Goal: Task Accomplishment & Management: Manage account settings

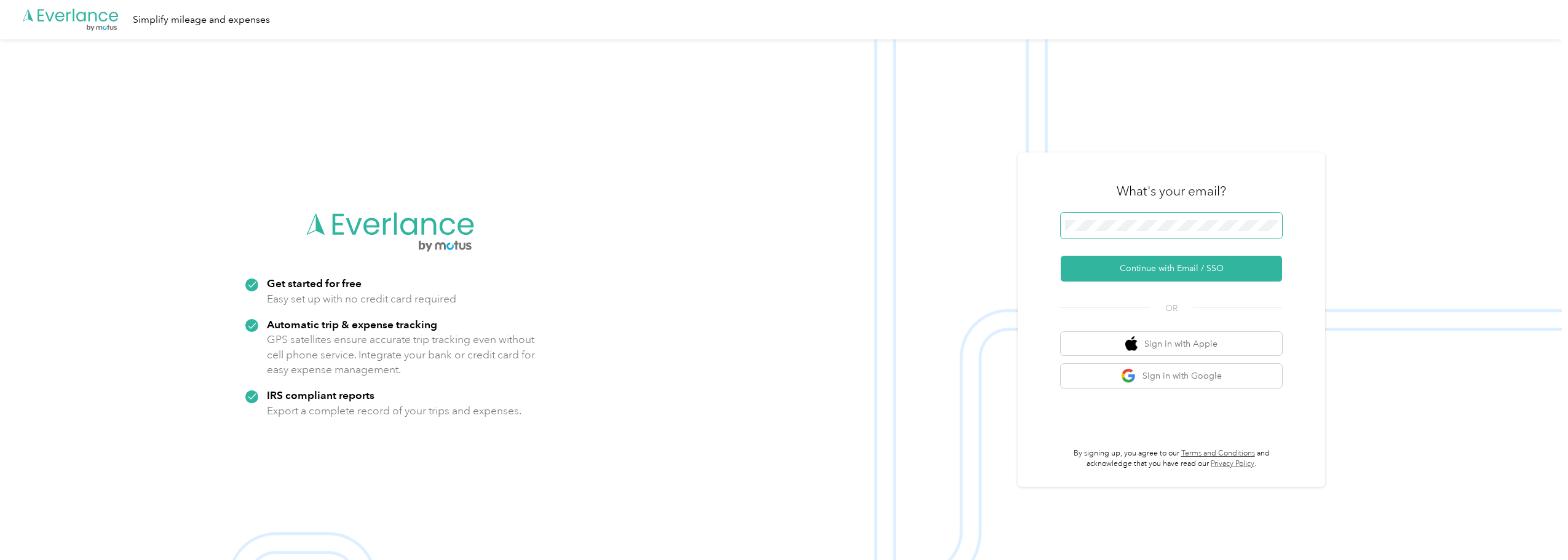
click at [1182, 233] on span at bounding box center [1171, 226] width 222 height 26
click at [1169, 270] on button "Continue with Email / SSO" at bounding box center [1171, 268] width 222 height 26
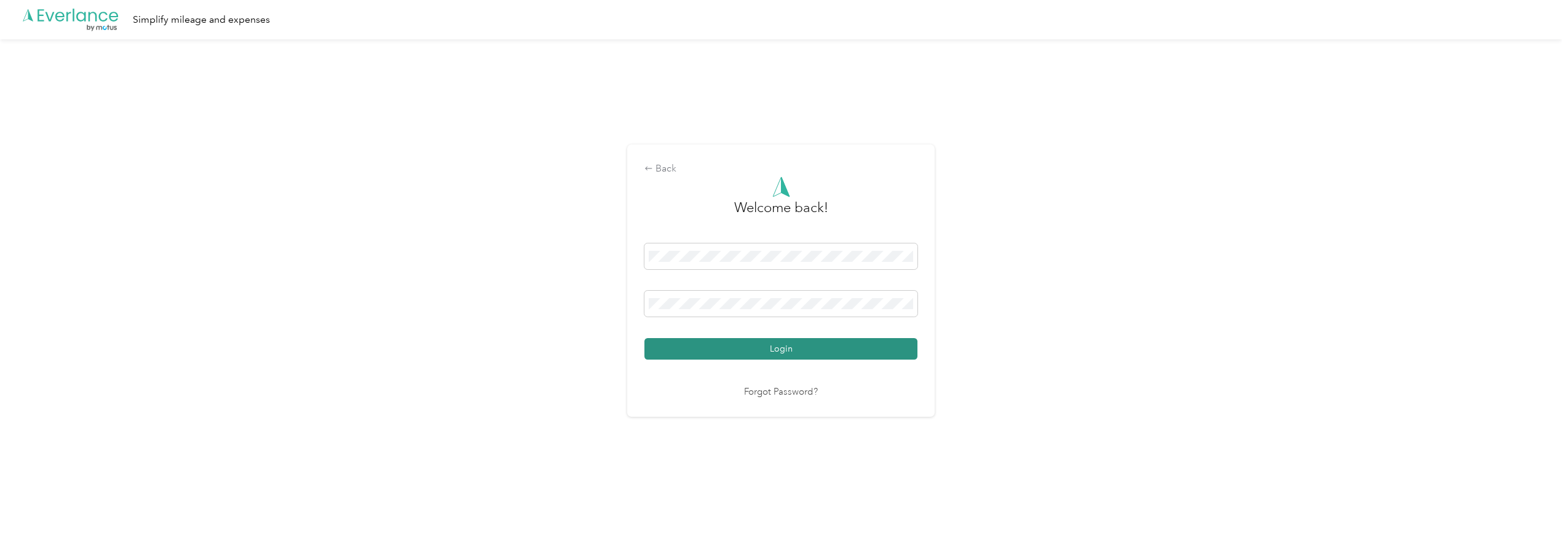
click at [789, 349] on button "Login" at bounding box center [781, 349] width 273 height 21
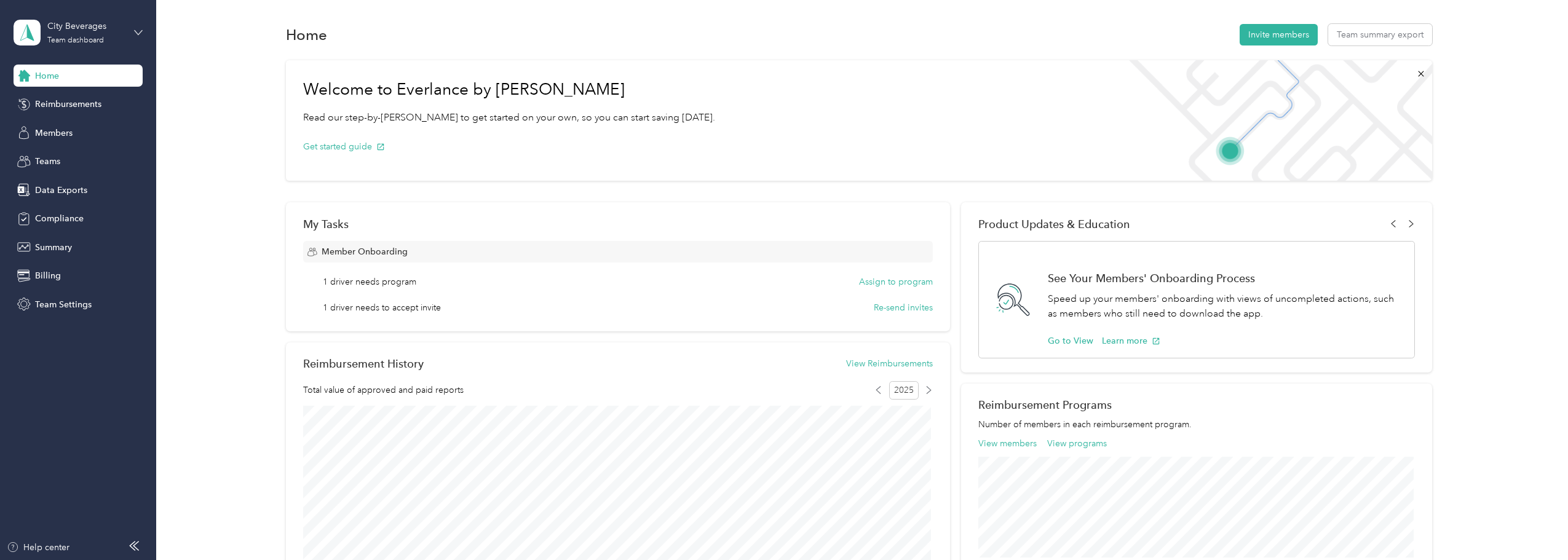
click at [135, 33] on icon at bounding box center [138, 32] width 9 height 9
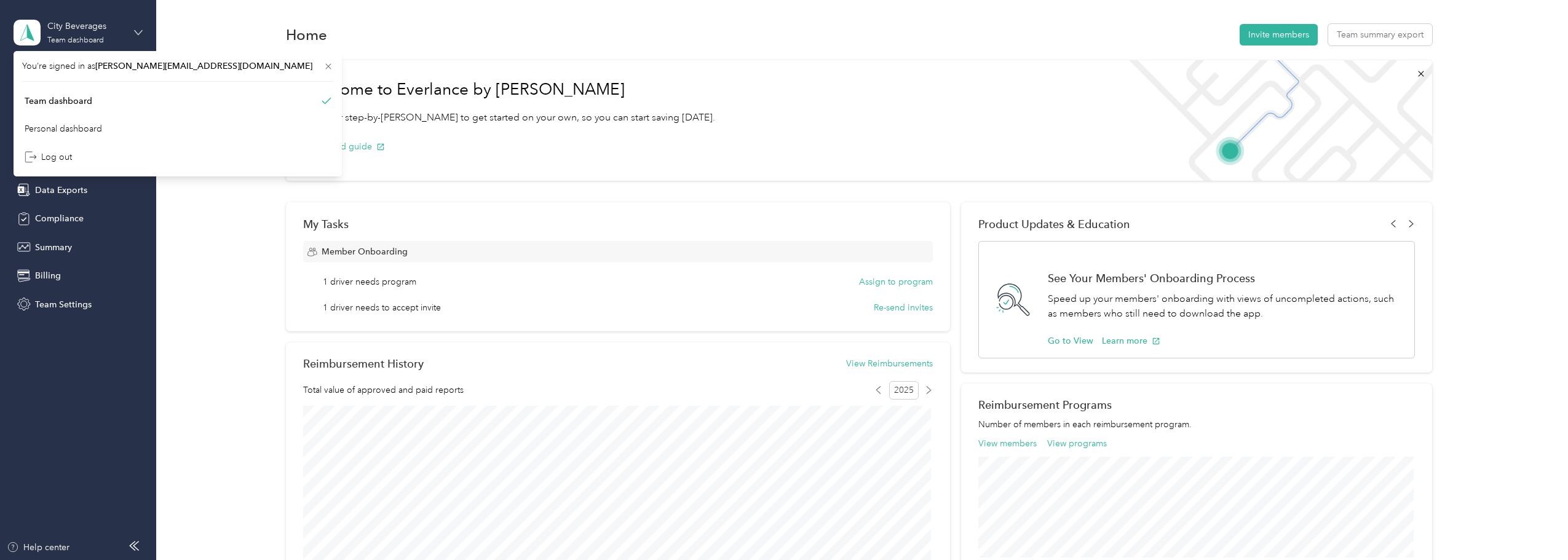
click at [135, 33] on icon at bounding box center [138, 32] width 9 height 9
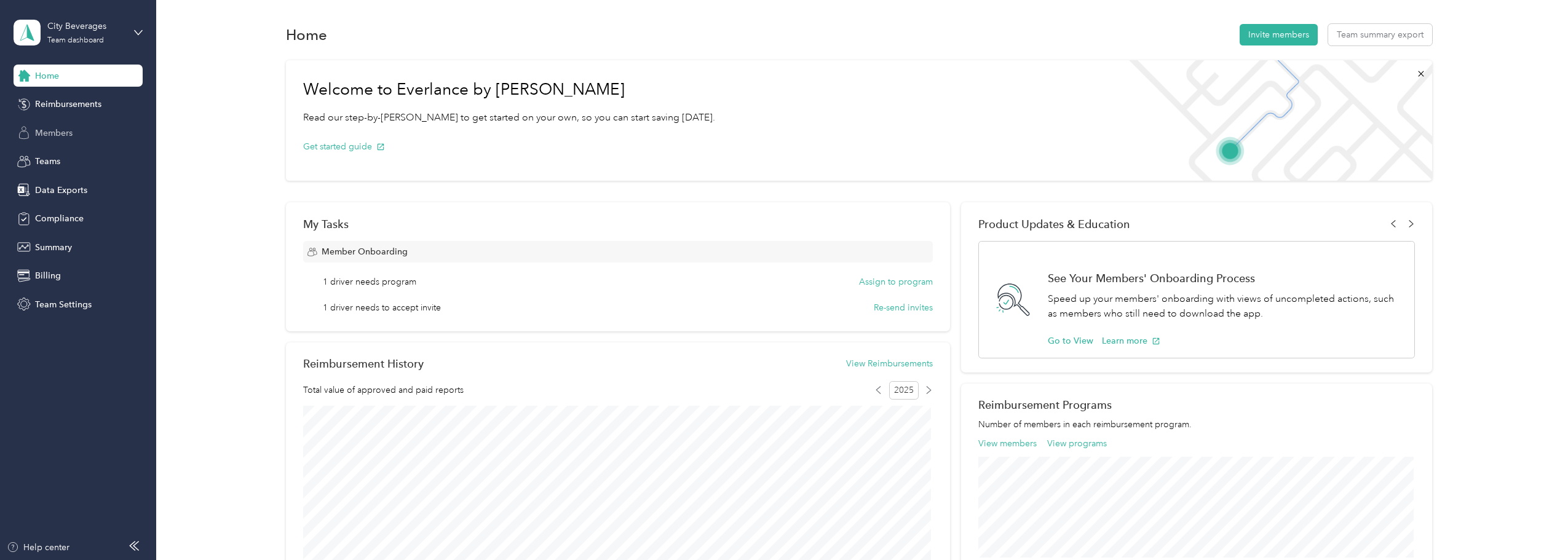
click at [58, 135] on span "Members" at bounding box center [53, 133] width 38 height 13
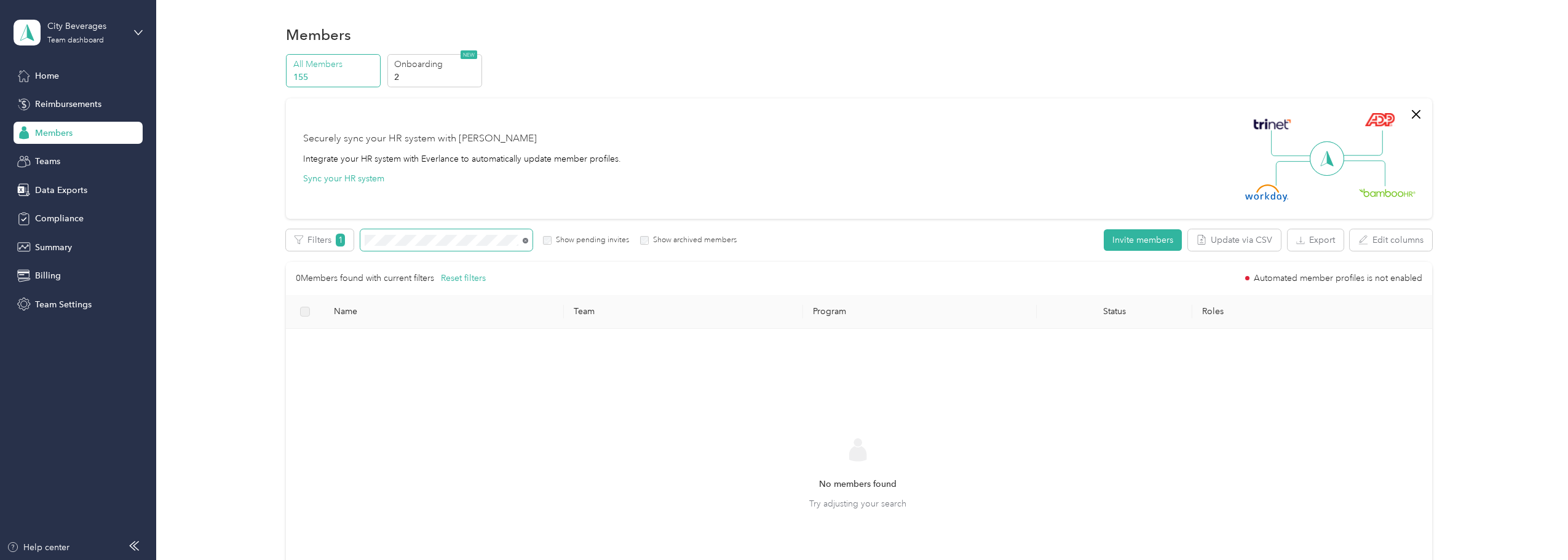
click at [523, 239] on icon at bounding box center [526, 241] width 6 height 6
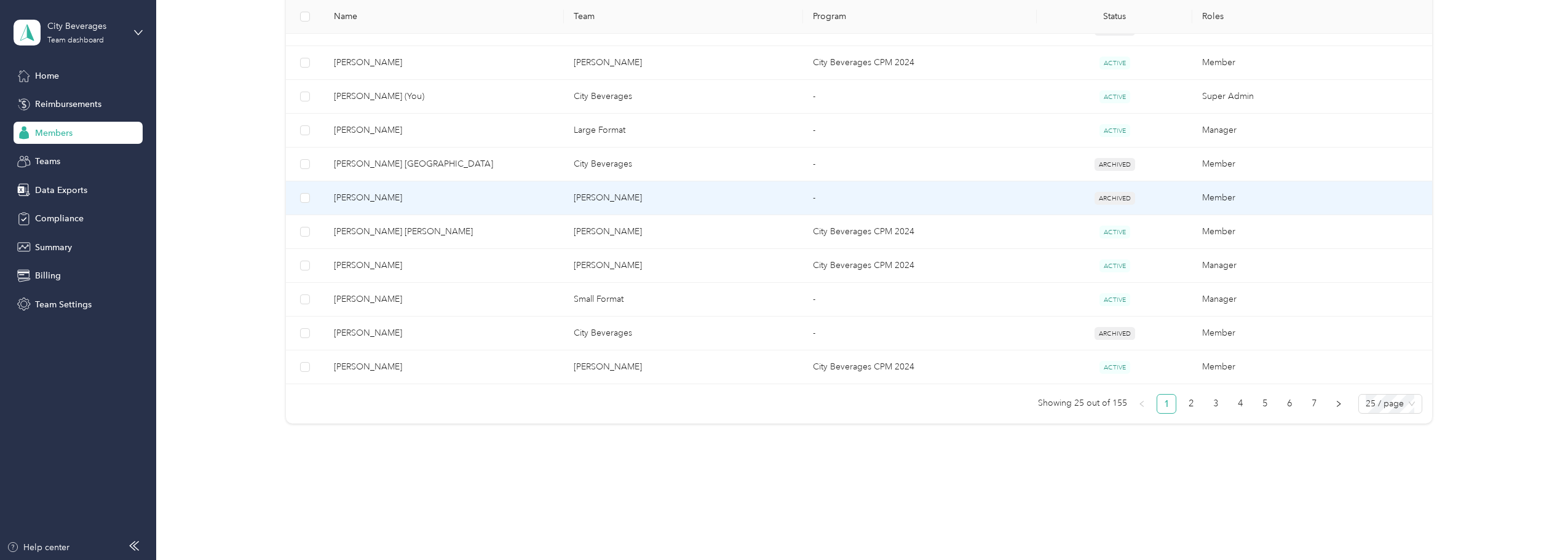
scroll to position [792, 0]
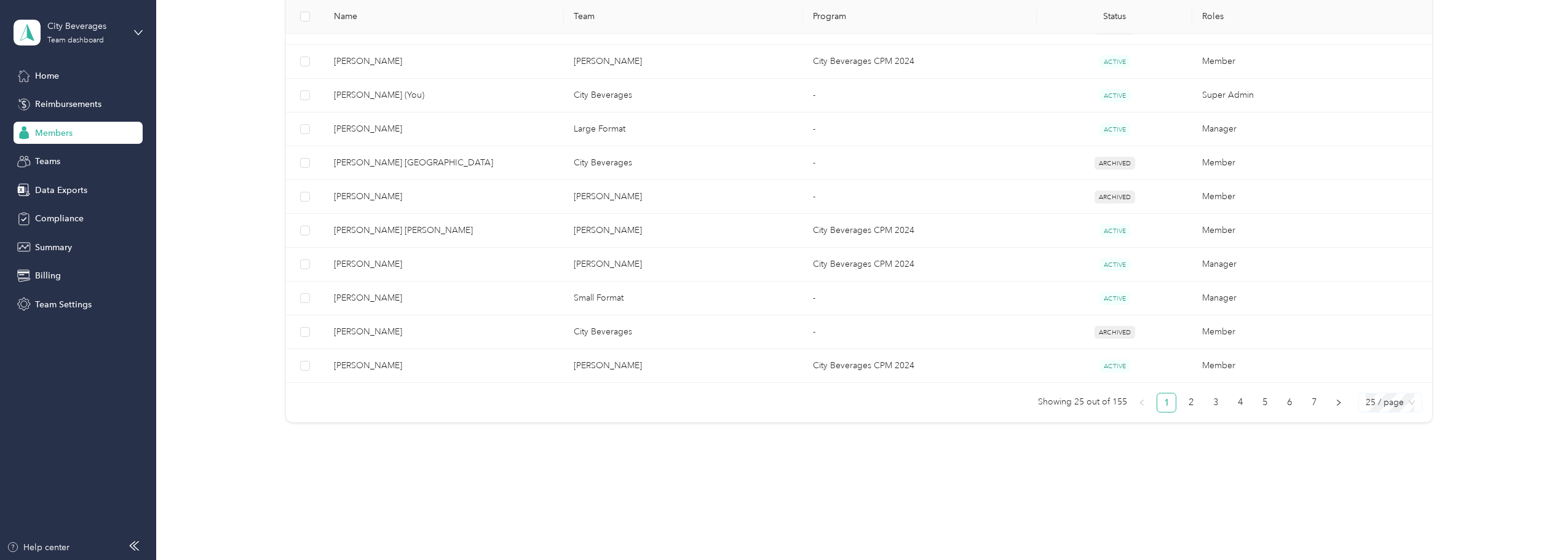
click at [1400, 409] on span "25 / page" at bounding box center [1390, 402] width 49 height 18
click at [1398, 446] on div "50 / page" at bounding box center [1390, 448] width 44 height 14
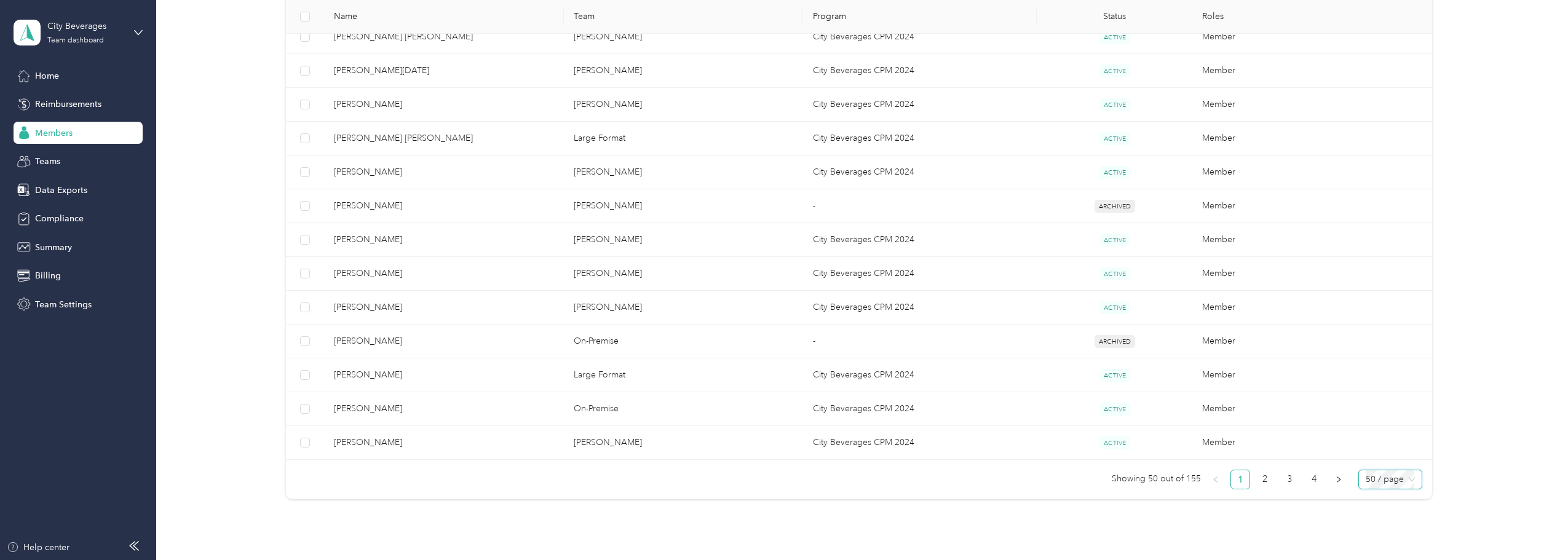
scroll to position [1637, 0]
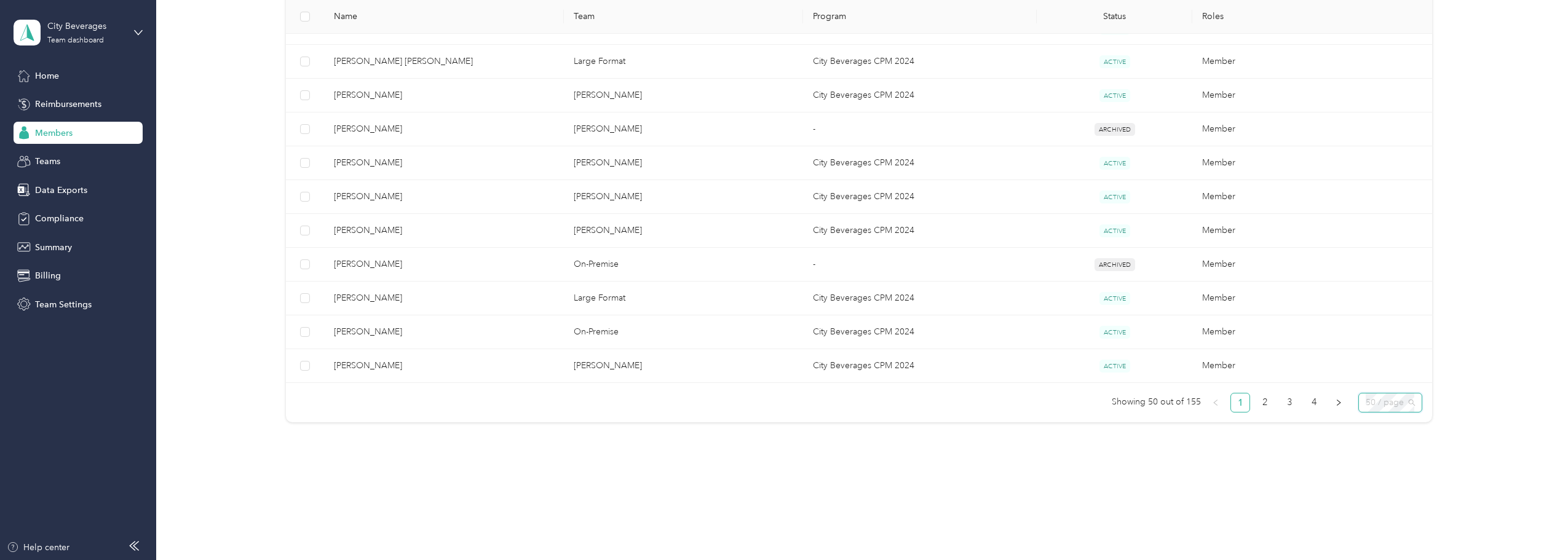
click at [1413, 409] on div "50 / page" at bounding box center [1391, 403] width 64 height 19
click at [1390, 463] on div "100 / page" at bounding box center [1390, 467] width 44 height 14
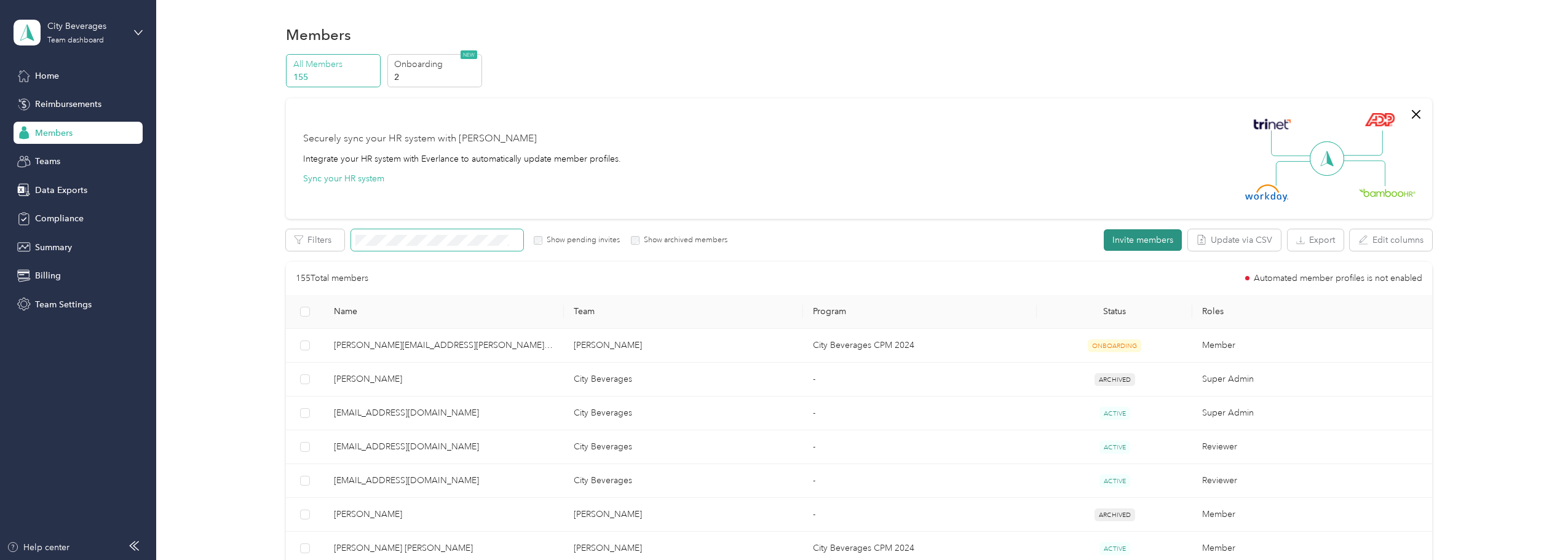
click at [1143, 249] on button "Invite members" at bounding box center [1143, 240] width 78 height 21
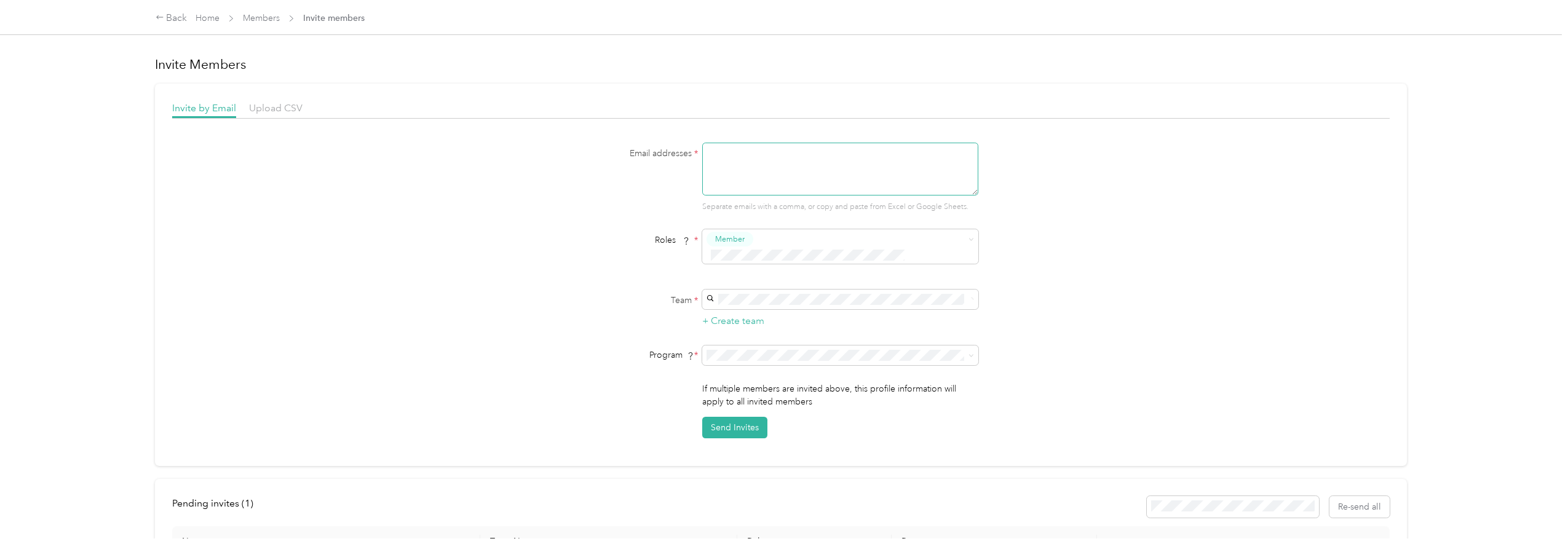
click at [755, 151] on textarea at bounding box center [840, 169] width 276 height 53
type textarea "[EMAIL_ADDRESS][DOMAIN_NAME]"
click at [1518, 282] on div "Back Home Members Invite members Invite Members Invite by Email Upload CSV Emai…" at bounding box center [781, 280] width 1562 height 560
click at [1179, 327] on div "Email addresses * [EMAIL_ADDRESS][DOMAIN_NAME] Separate emails with a comma, or…" at bounding box center [782, 290] width 1218 height 296
click at [767, 431] on div "No program" at bounding box center [838, 426] width 259 height 13
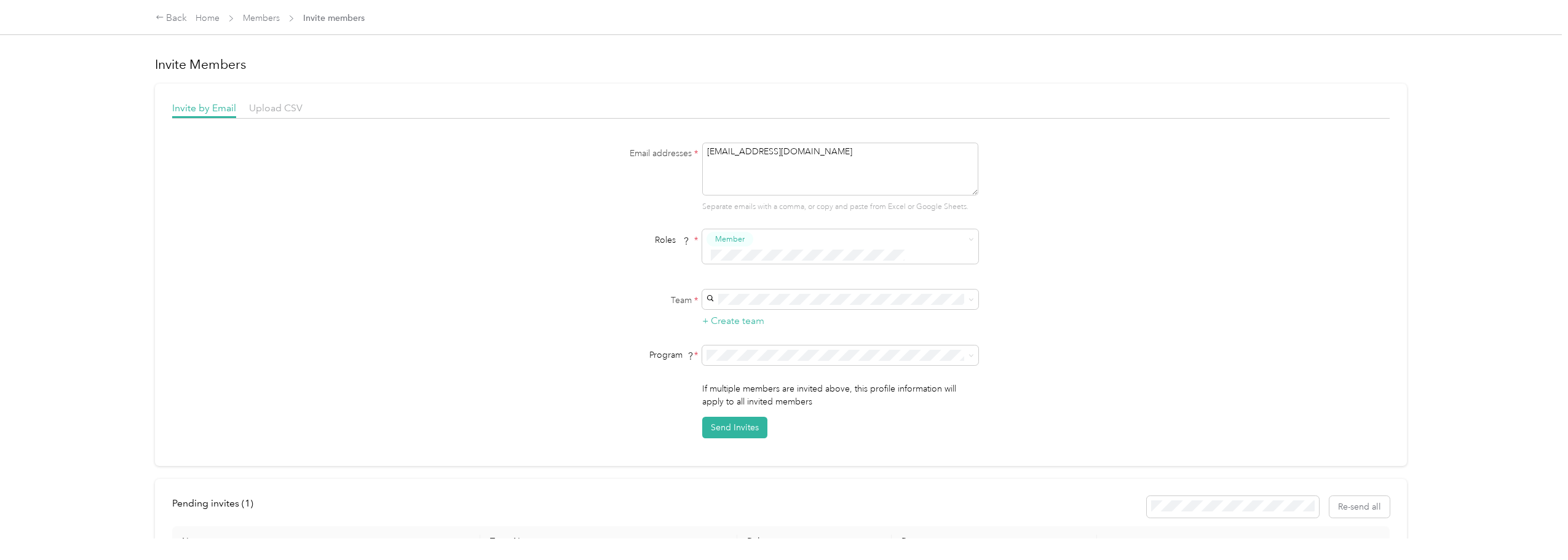
click at [1118, 343] on div "Email addresses * [EMAIL_ADDRESS][DOMAIN_NAME] Separate emails with a comma, or…" at bounding box center [782, 290] width 1218 height 296
click at [981, 290] on div "Team * + Create team" at bounding box center [781, 309] width 474 height 39
click at [761, 290] on span at bounding box center [840, 299] width 276 height 19
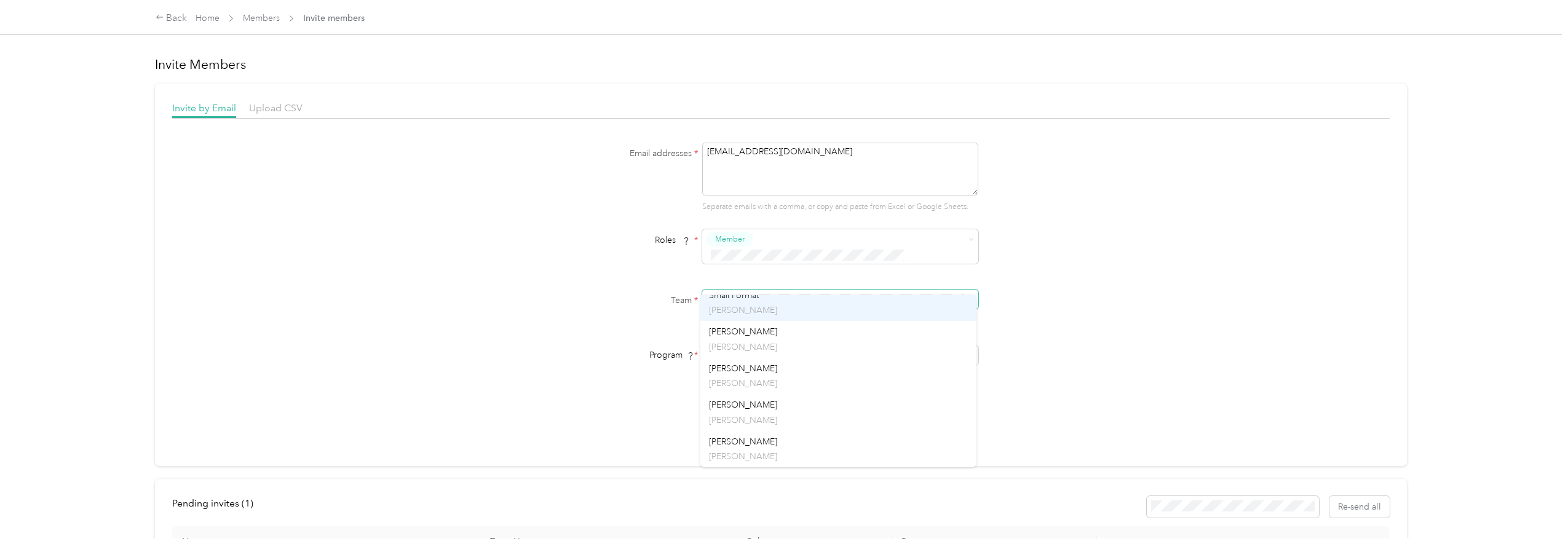
scroll to position [279, 0]
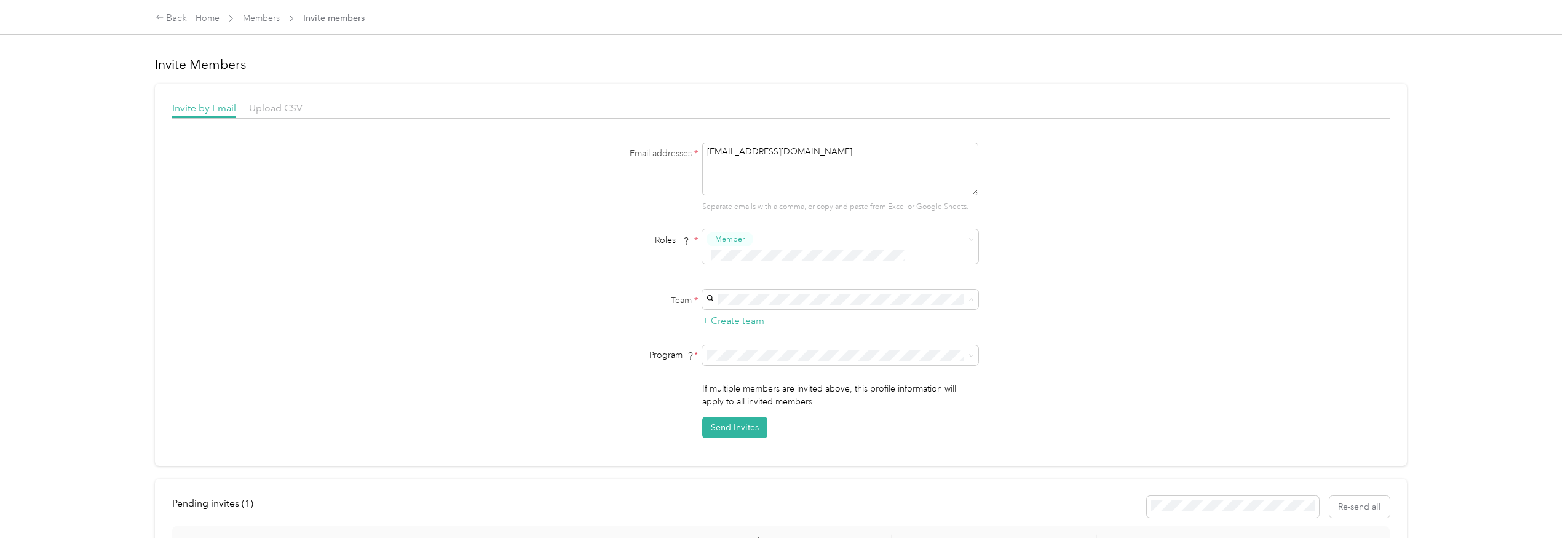
click at [778, 325] on div "City Beverages [PERSON_NAME] +4 more" at bounding box center [838, 327] width 259 height 28
click at [730, 418] on button "Send Invites" at bounding box center [734, 428] width 65 height 21
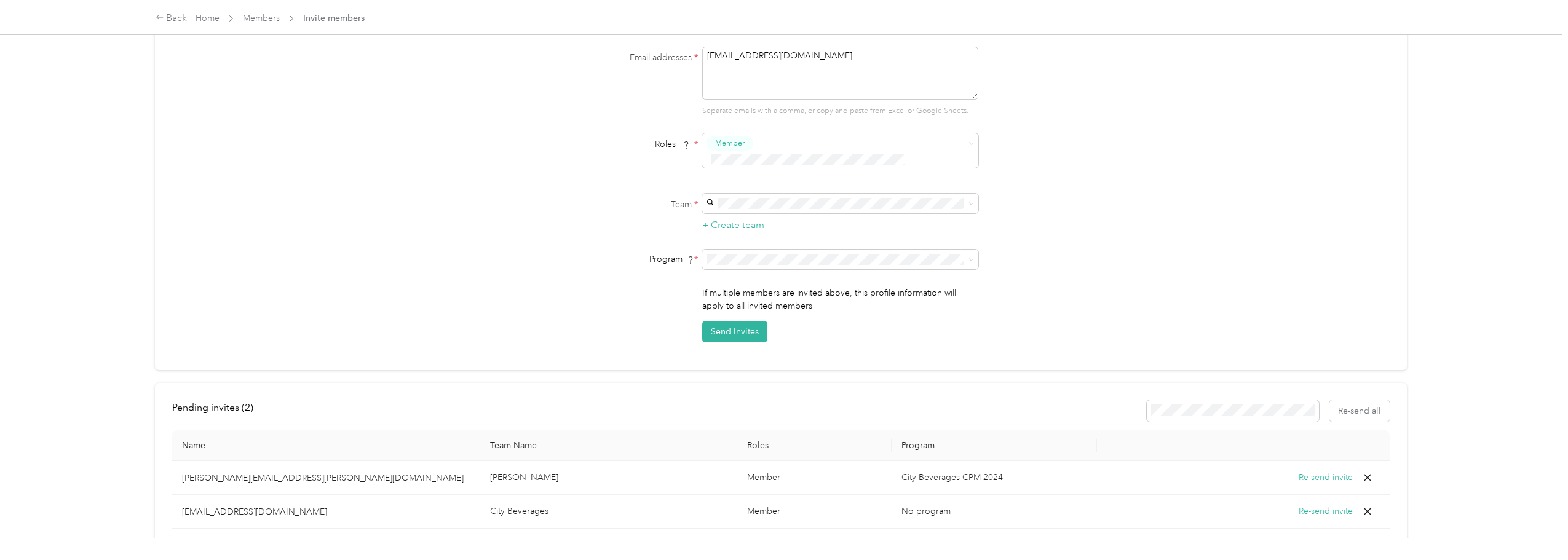
scroll to position [0, 0]
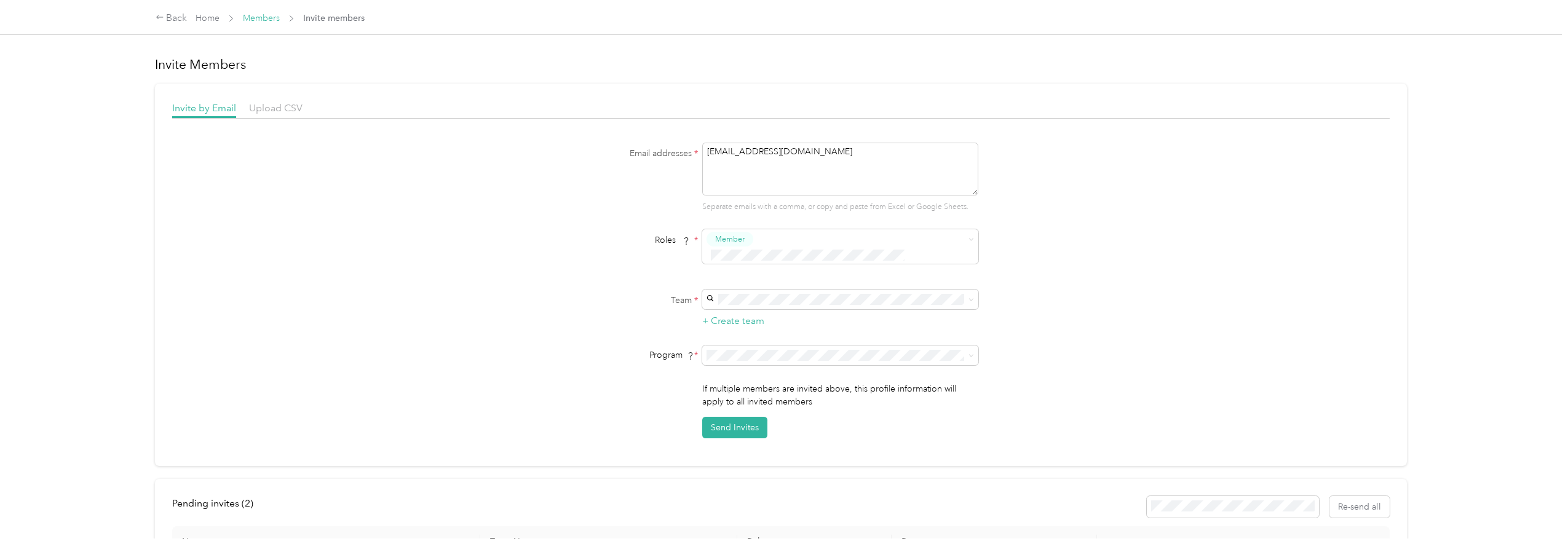
click at [265, 21] on link "Members" at bounding box center [261, 17] width 37 height 11
